Goal: Task Accomplishment & Management: Complete application form

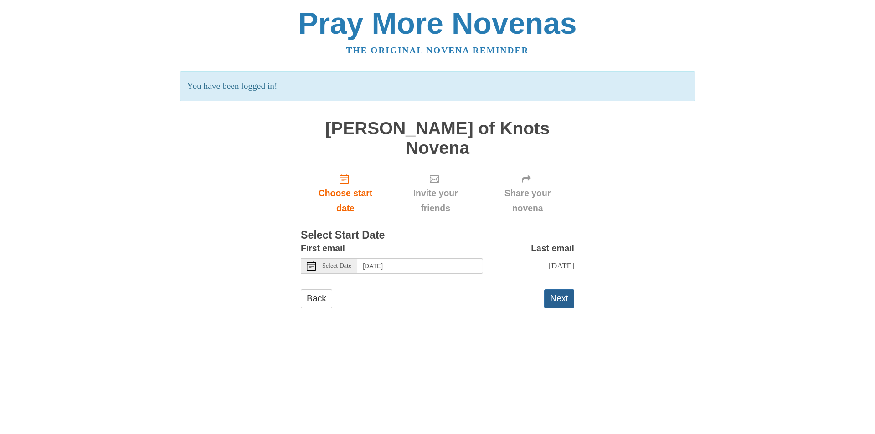
click at [561, 289] on button "Next" at bounding box center [559, 298] width 30 height 19
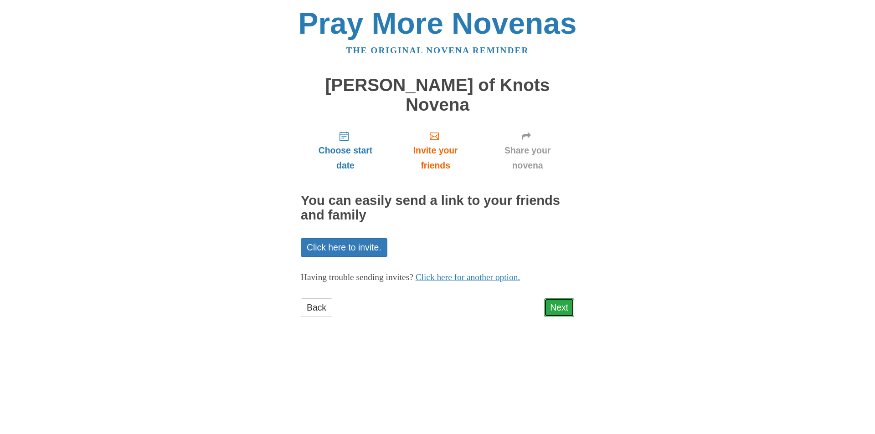
click at [558, 298] on link "Next" at bounding box center [559, 307] width 30 height 19
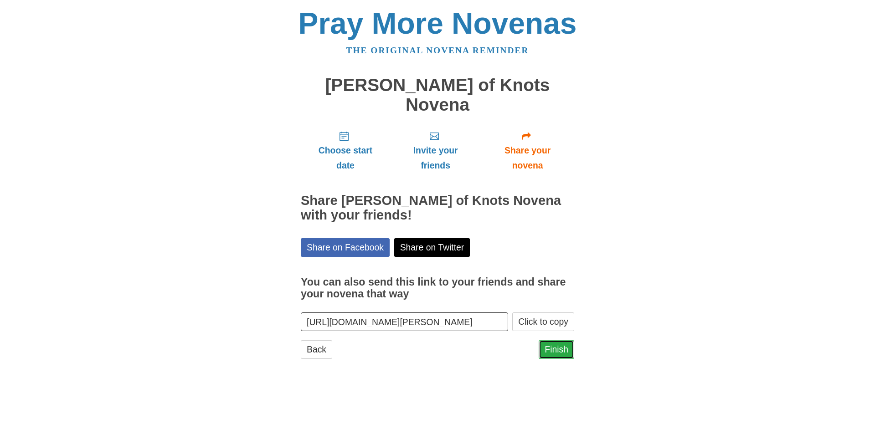
click at [550, 340] on link "Finish" at bounding box center [557, 349] width 36 height 19
